Goal: Information Seeking & Learning: Learn about a topic

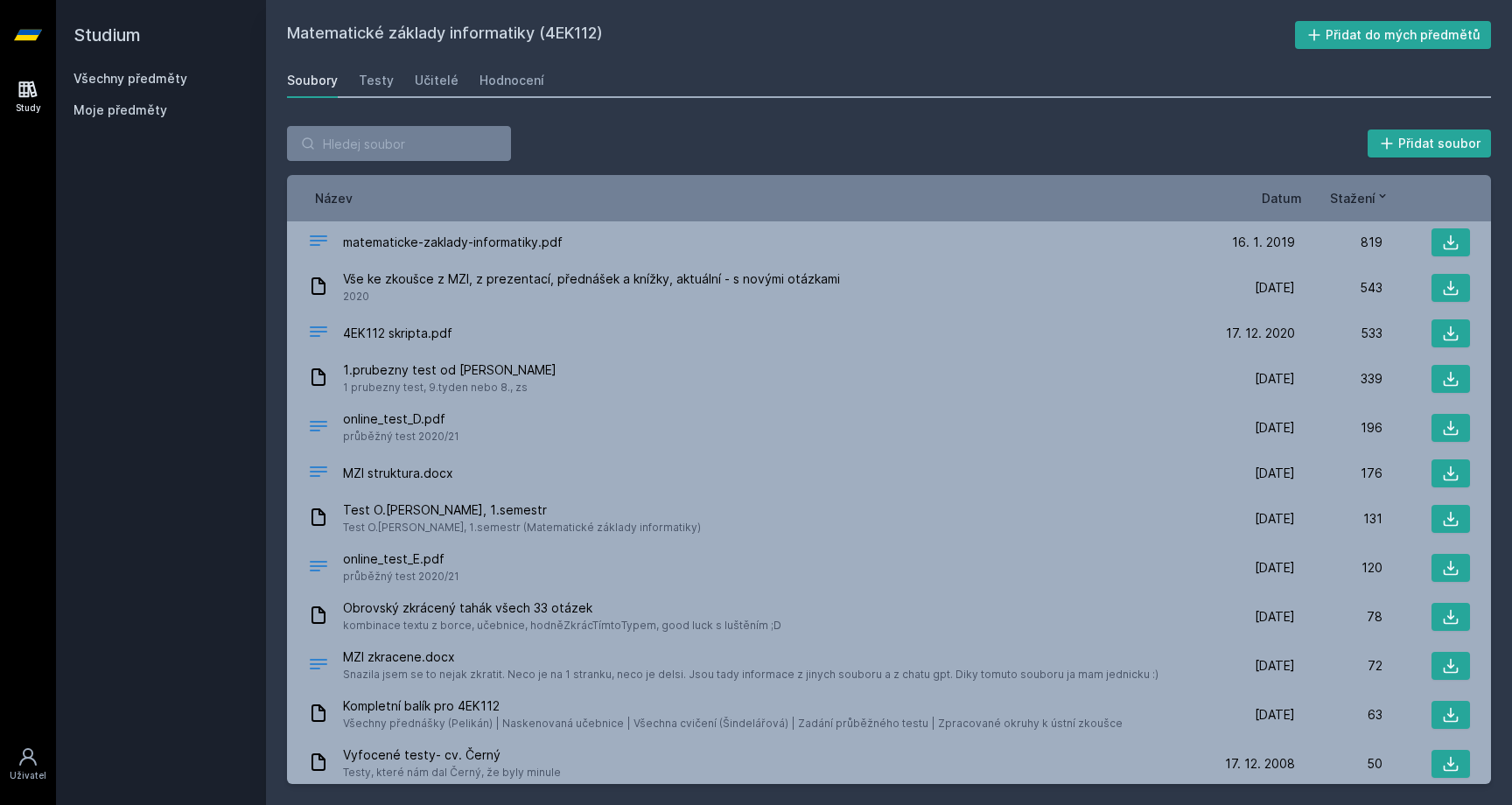
click at [171, 79] on link "Všechny předměty" at bounding box center [131, 78] width 114 height 15
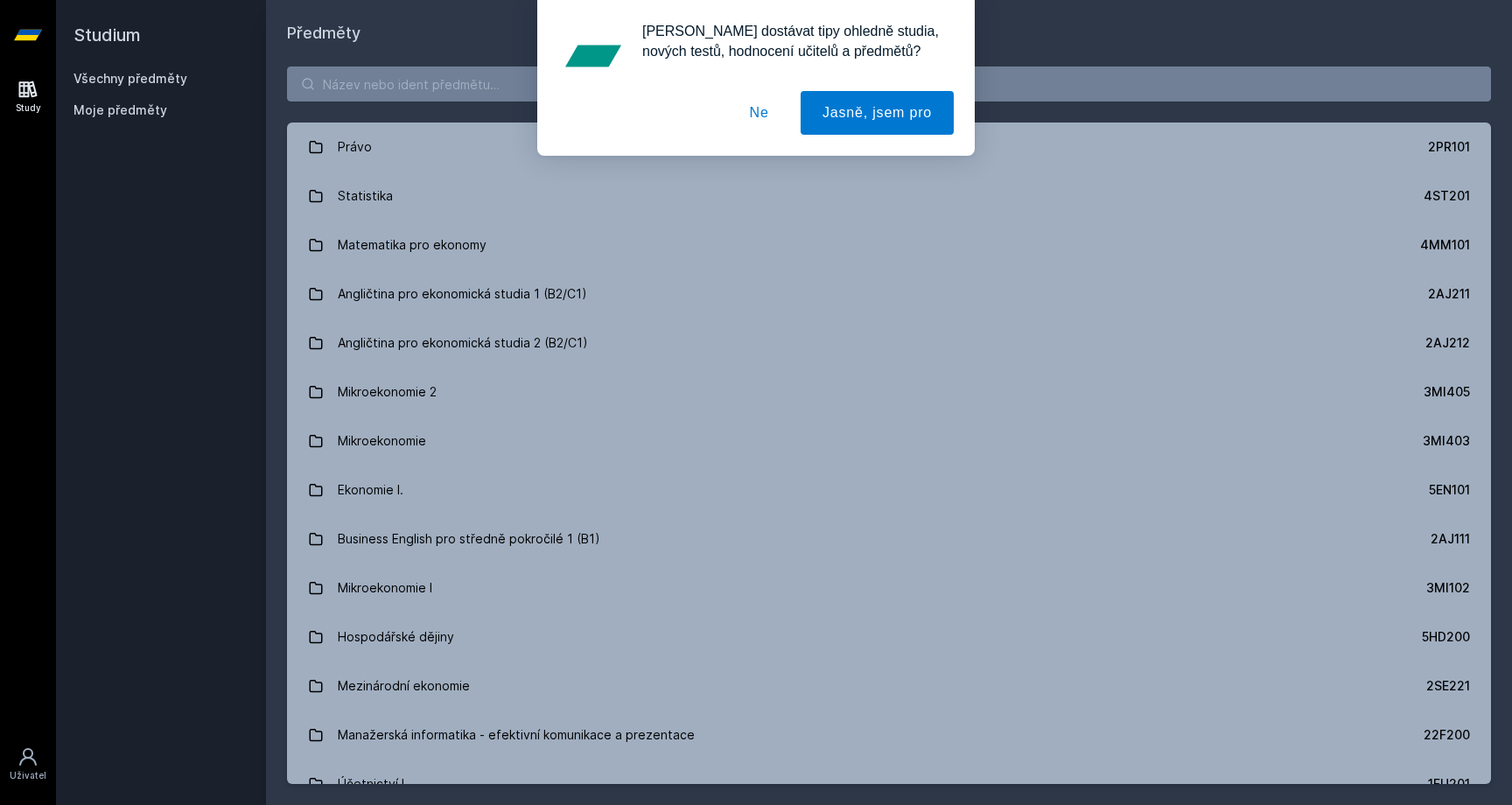
click at [530, 94] on div "[PERSON_NAME] dostávat tipy ohledně studia, nových testů, hodnocení učitelů a p…" at bounding box center [756, 78] width 1512 height 156
click at [763, 123] on button "Ne" at bounding box center [760, 113] width 63 height 44
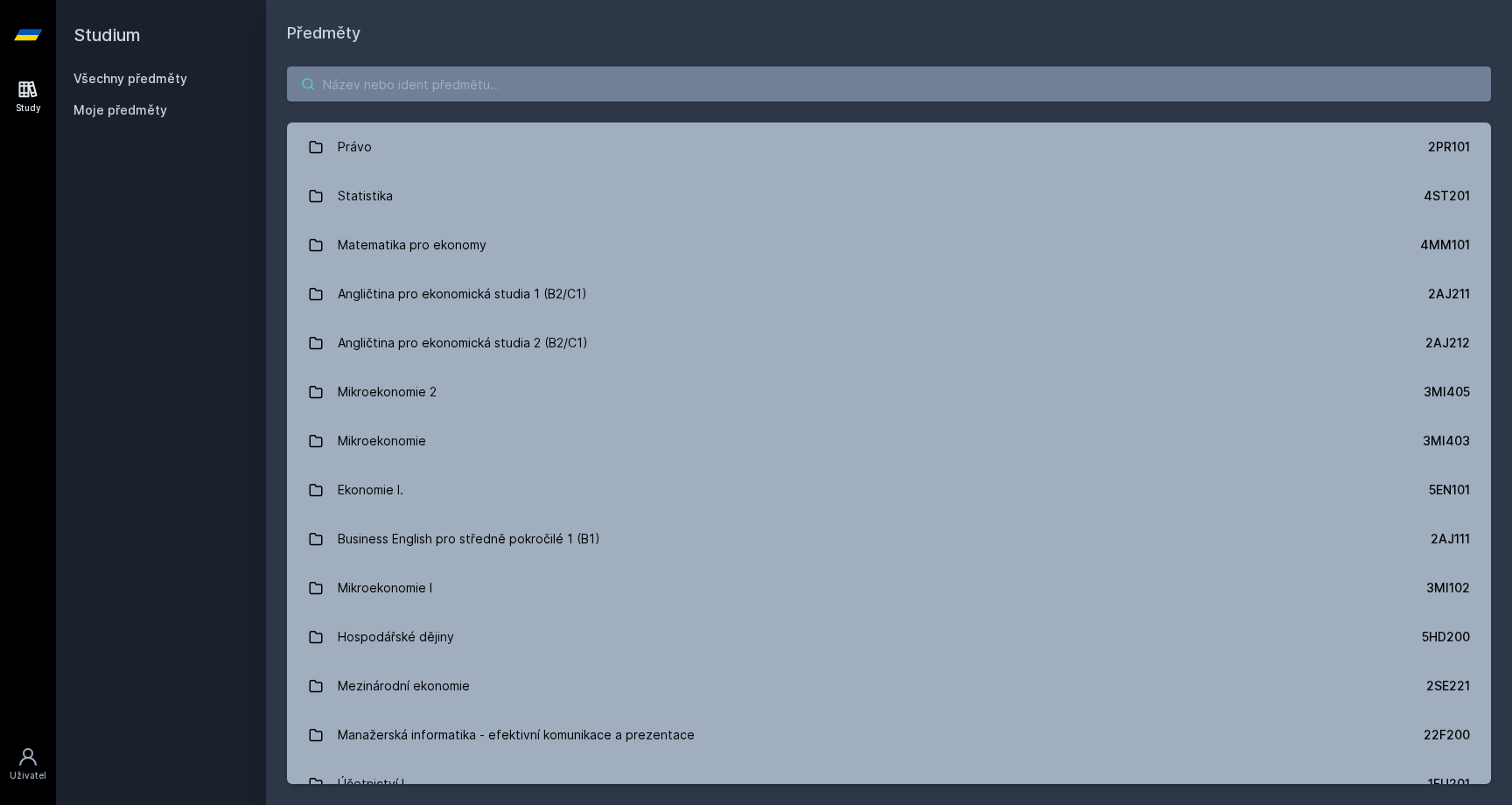
click at [728, 93] on input "search" at bounding box center [889, 84] width 1204 height 35
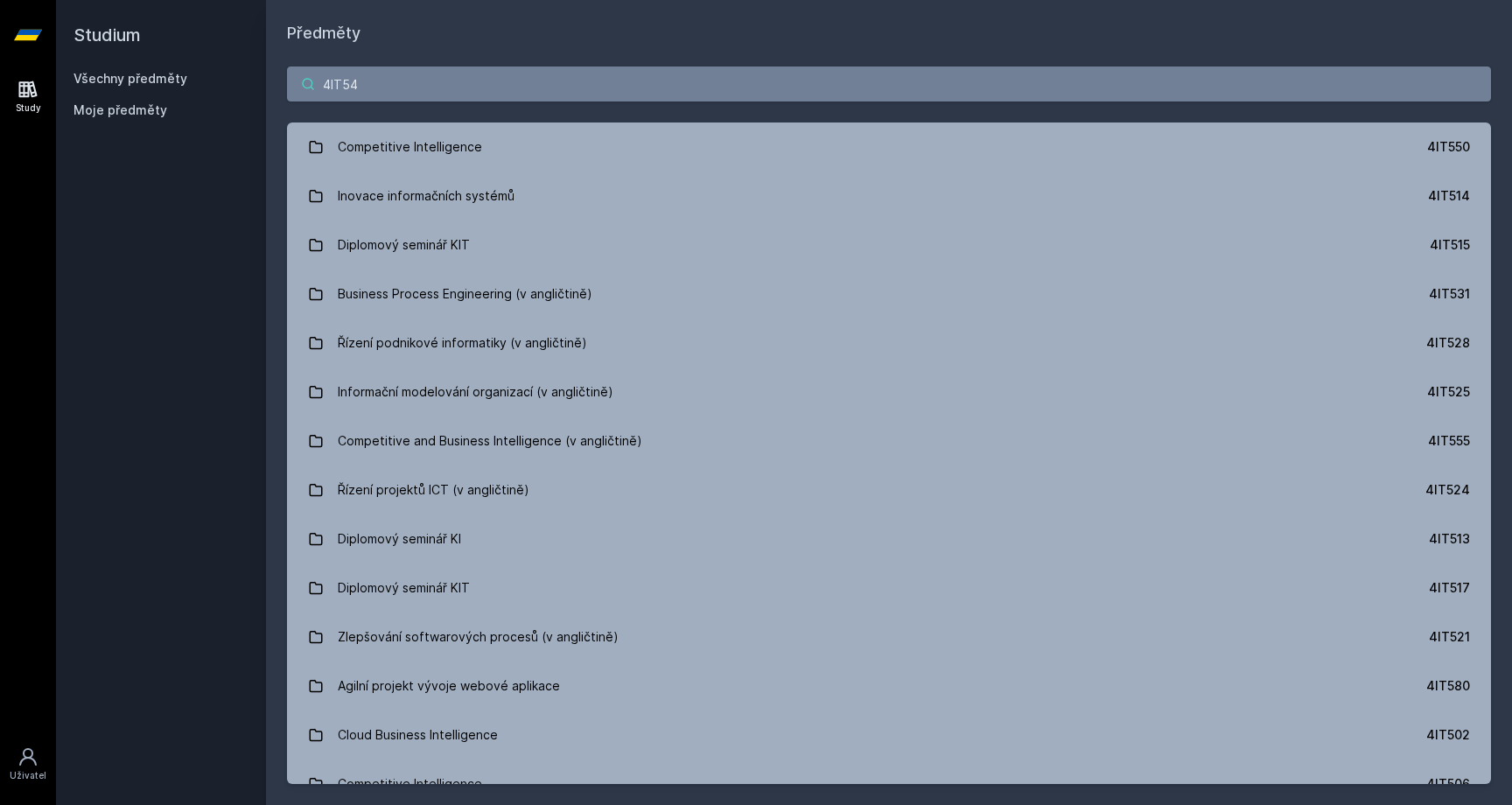
type input "4IT540"
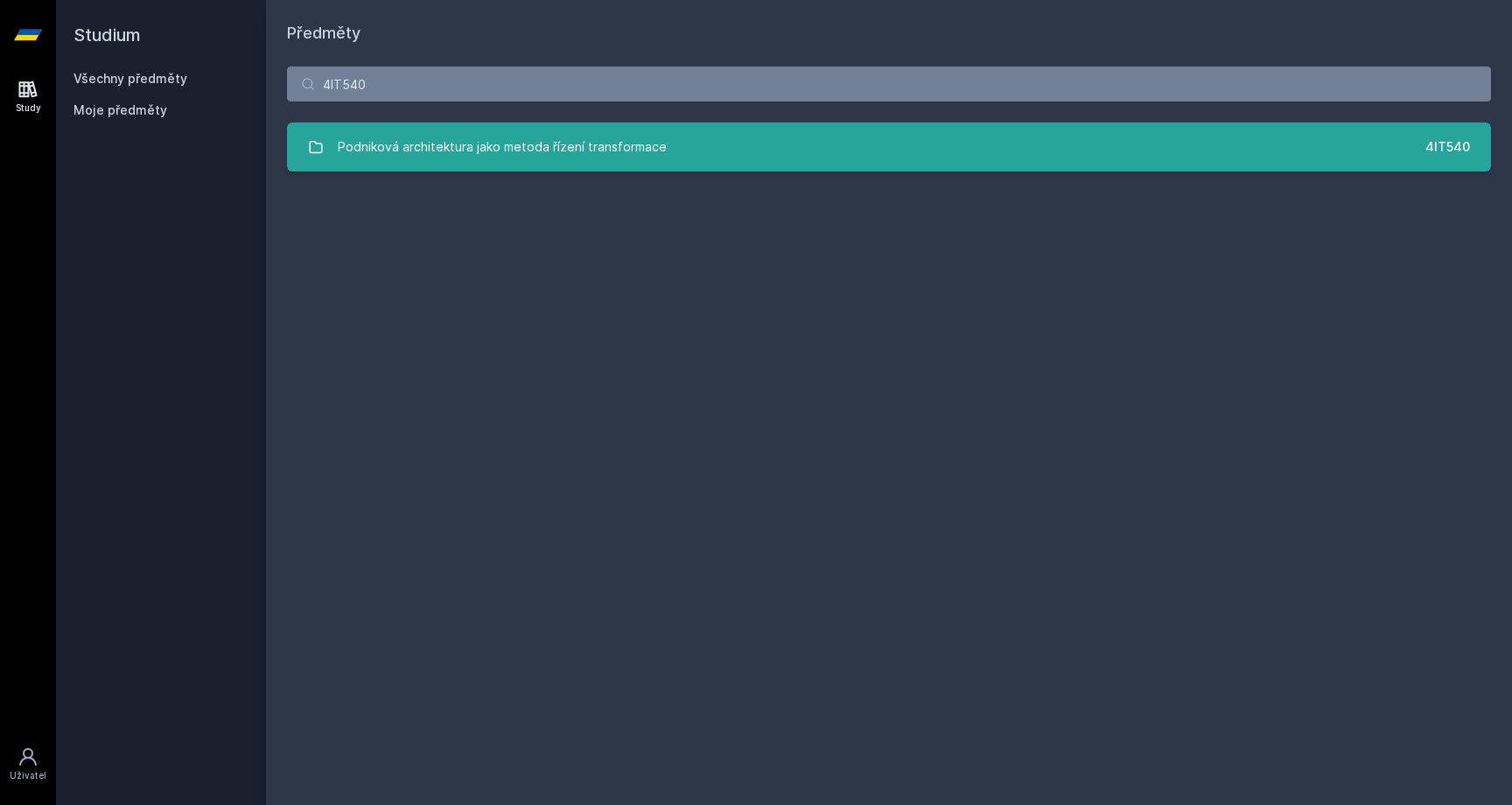
click at [791, 153] on link "Podniková architektura jako metoda řízení transformace 4IT540" at bounding box center [889, 147] width 1204 height 49
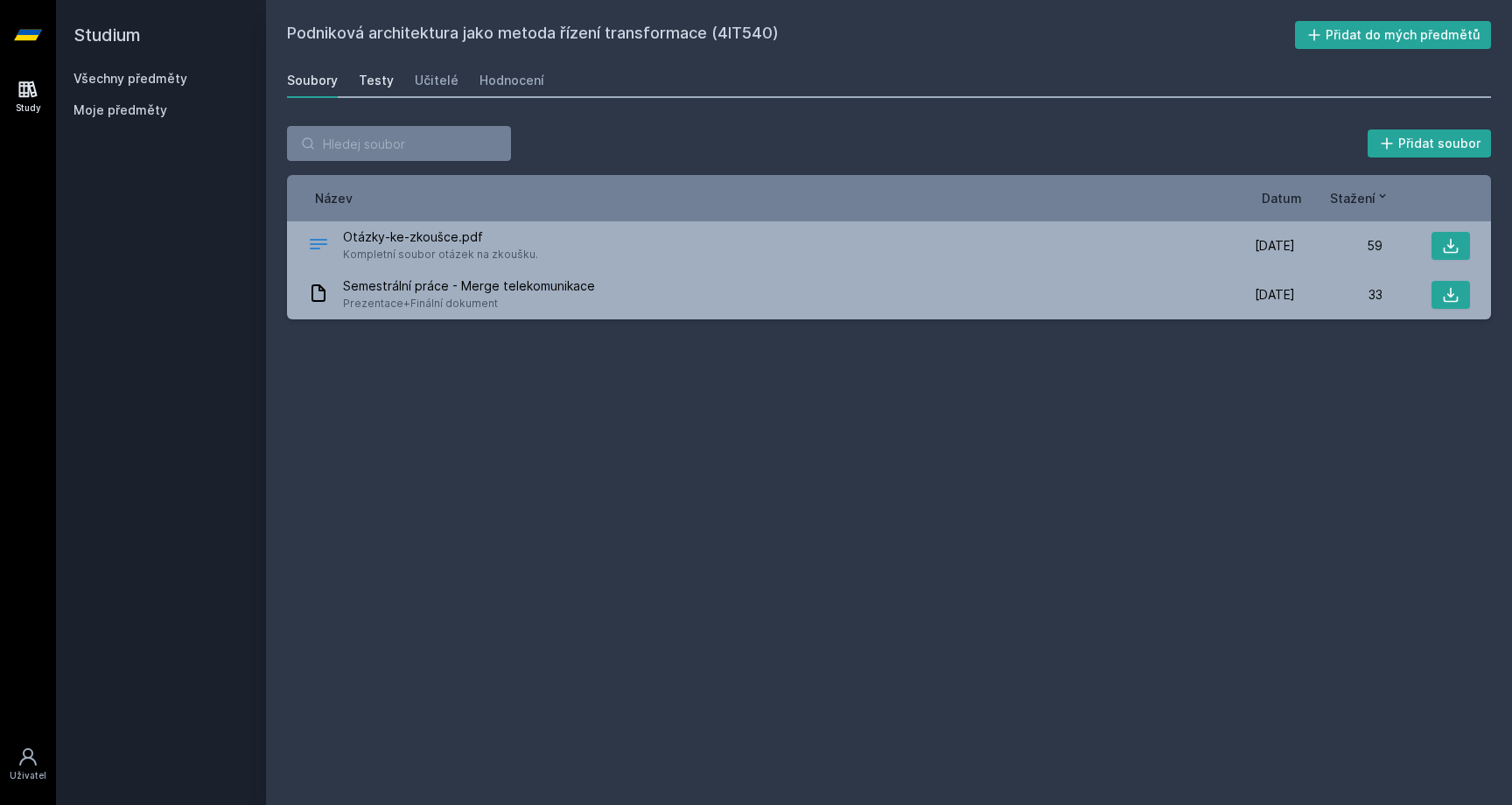
click at [377, 84] on div "Testy" at bounding box center [376, 81] width 35 height 18
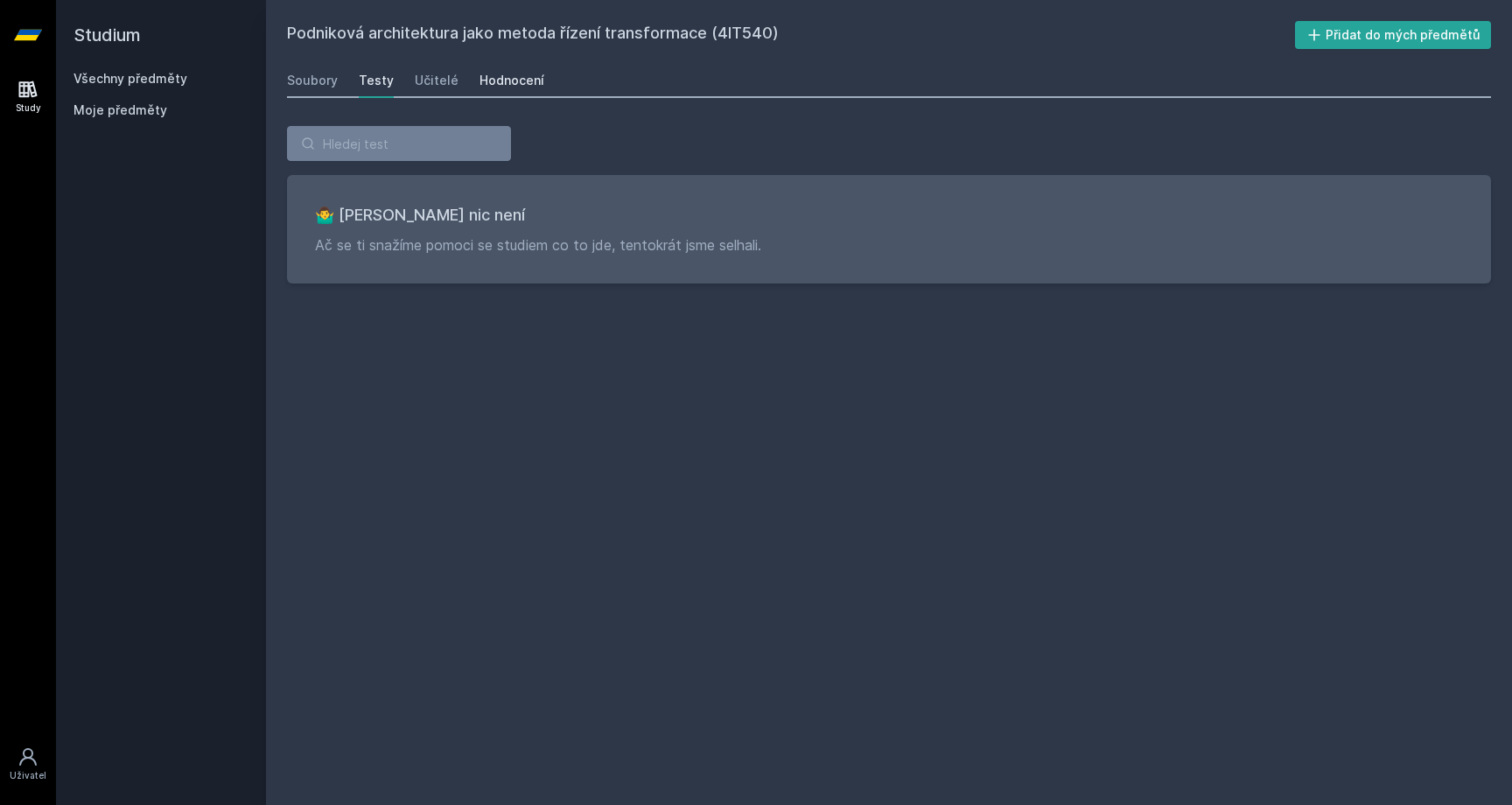
click at [494, 65] on link "Hodnocení" at bounding box center [512, 81] width 65 height 35
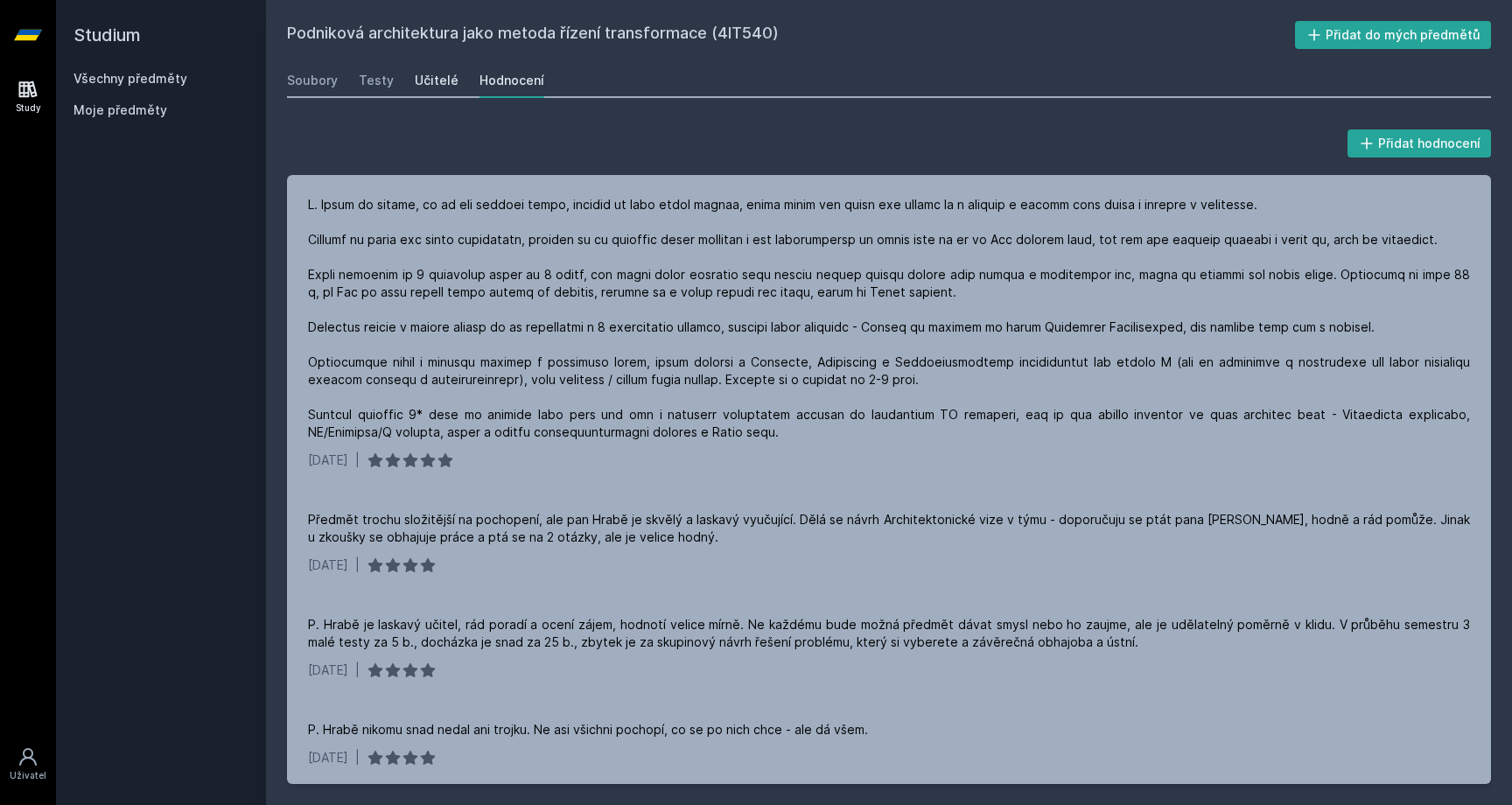
click at [440, 75] on div "Učitelé" at bounding box center [437, 81] width 44 height 18
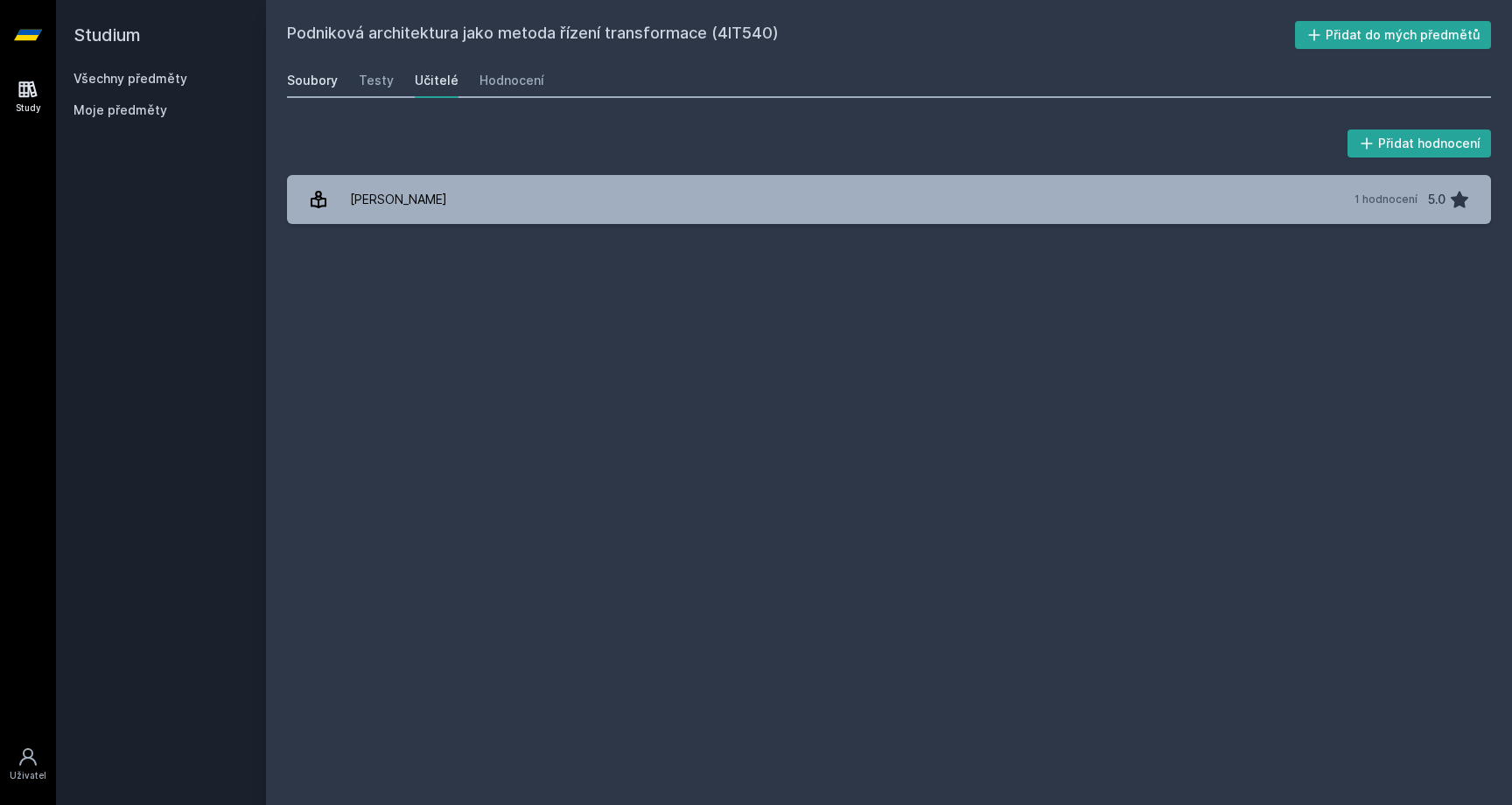
click at [314, 82] on div "Soubory" at bounding box center [312, 81] width 51 height 18
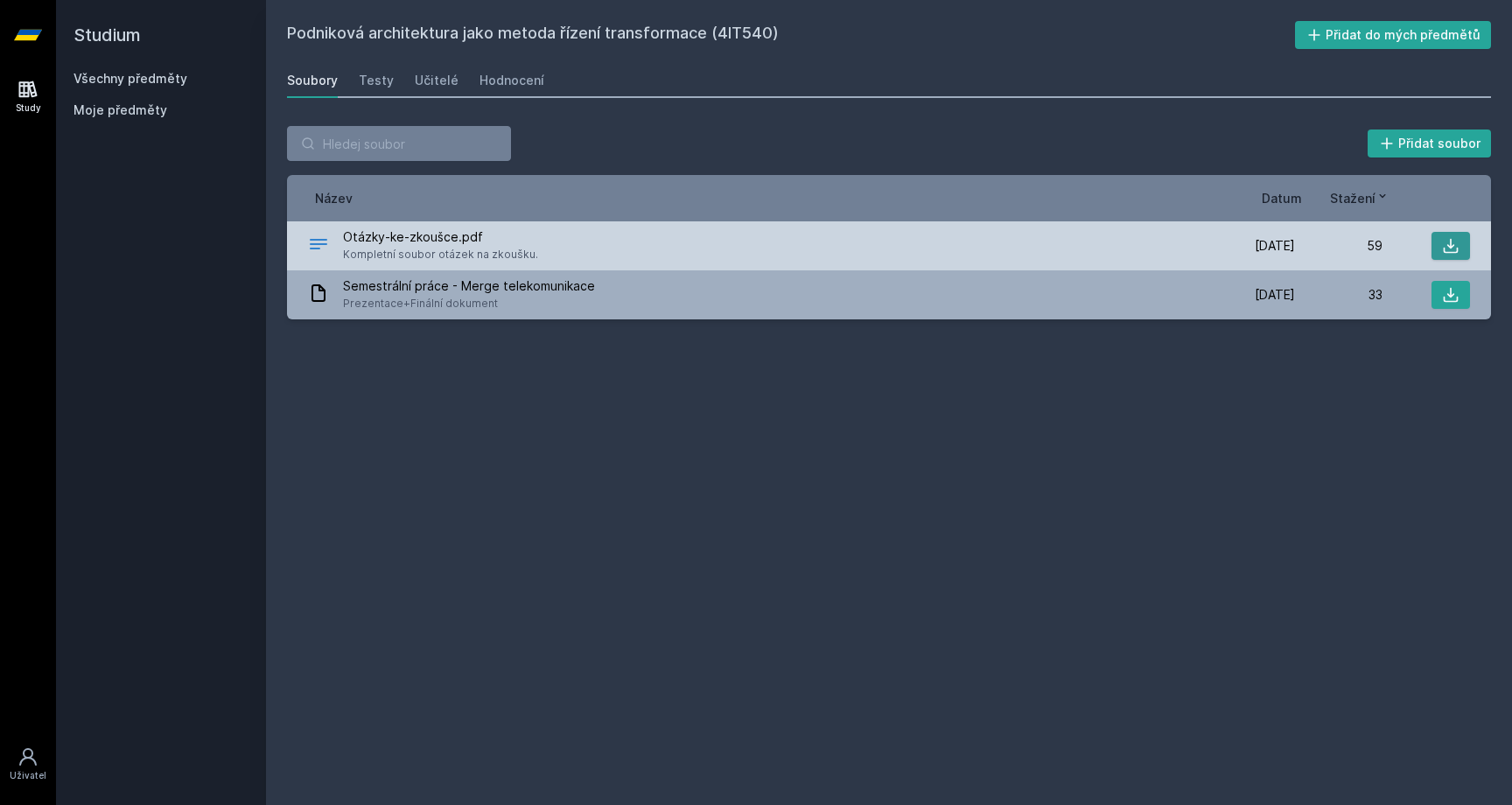
click at [1467, 243] on button at bounding box center [1451, 246] width 39 height 28
